Goal: Information Seeking & Learning: Learn about a topic

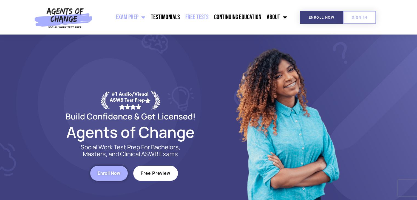
click at [194, 16] on link "Free Tests" at bounding box center [197, 17] width 29 height 14
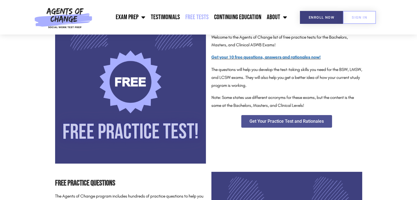
scroll to position [109, 0]
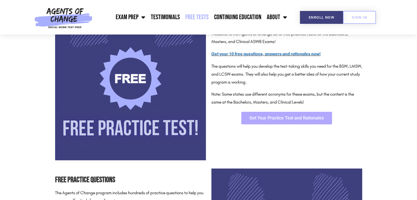
click at [274, 113] on link "Get Your Practice Test and Rationales" at bounding box center [286, 118] width 91 height 13
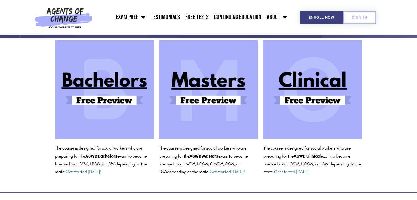
scroll to position [71, 0]
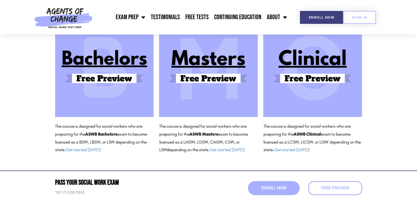
click at [308, 60] on img at bounding box center [312, 67] width 99 height 99
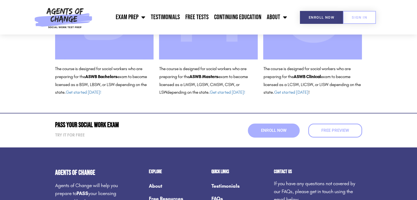
scroll to position [129, 0]
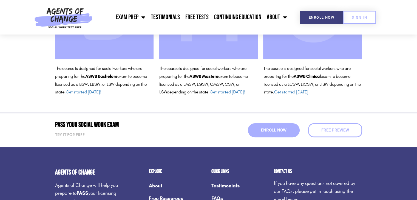
click at [331, 41] on img at bounding box center [312, 10] width 99 height 99
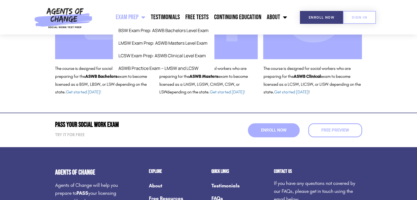
click at [145, 10] on link "Exam Prep" at bounding box center [130, 17] width 35 height 14
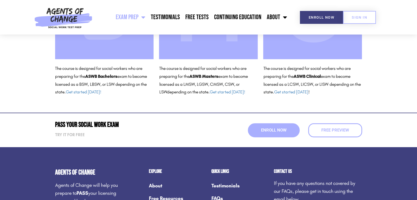
click at [144, 20] on span "Menu" at bounding box center [141, 17] width 7 height 12
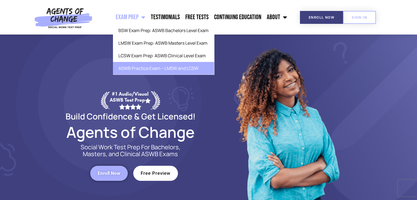
click at [160, 68] on link "ASWB Practice Exam – LMSW and LCSW" at bounding box center [163, 68] width 101 height 13
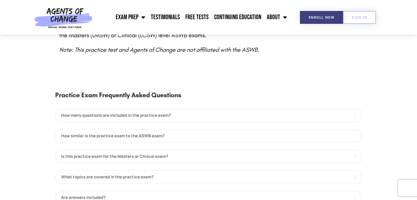
scroll to position [300, 0]
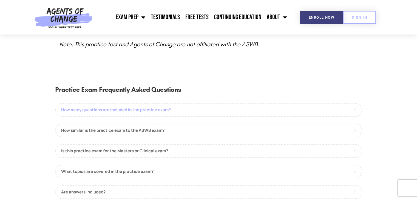
click at [158, 103] on link "How many questions are included in the practice exam?" at bounding box center [208, 110] width 307 height 14
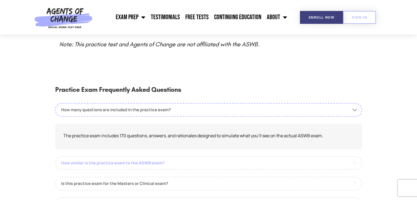
drag, startPoint x: 141, startPoint y: 158, endPoint x: 116, endPoint y: 158, distance: 25.5
click at [116, 158] on link "How similar is the practice exam to the ASWB exam?" at bounding box center [208, 163] width 307 height 14
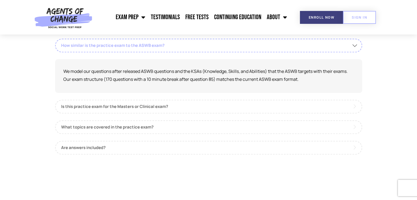
scroll to position [390, 0]
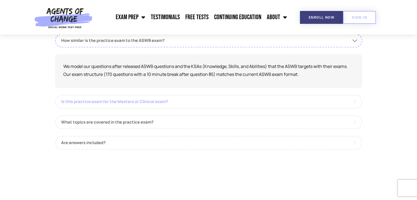
click at [142, 95] on link "Is this practice exam for the Masters or Clinical exam?" at bounding box center [208, 102] width 307 height 14
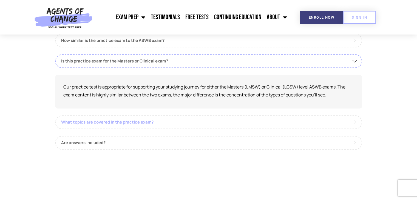
click at [133, 116] on link "What topics are covered in the practice exam?" at bounding box center [208, 122] width 307 height 14
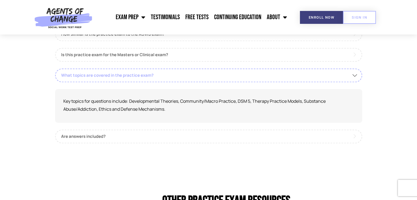
scroll to position [397, 0]
click at [121, 129] on link "Are answers included?" at bounding box center [208, 136] width 307 height 14
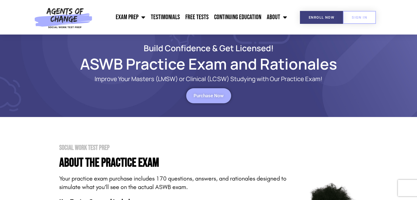
scroll to position [0, 0]
